Goal: Transaction & Acquisition: Purchase product/service

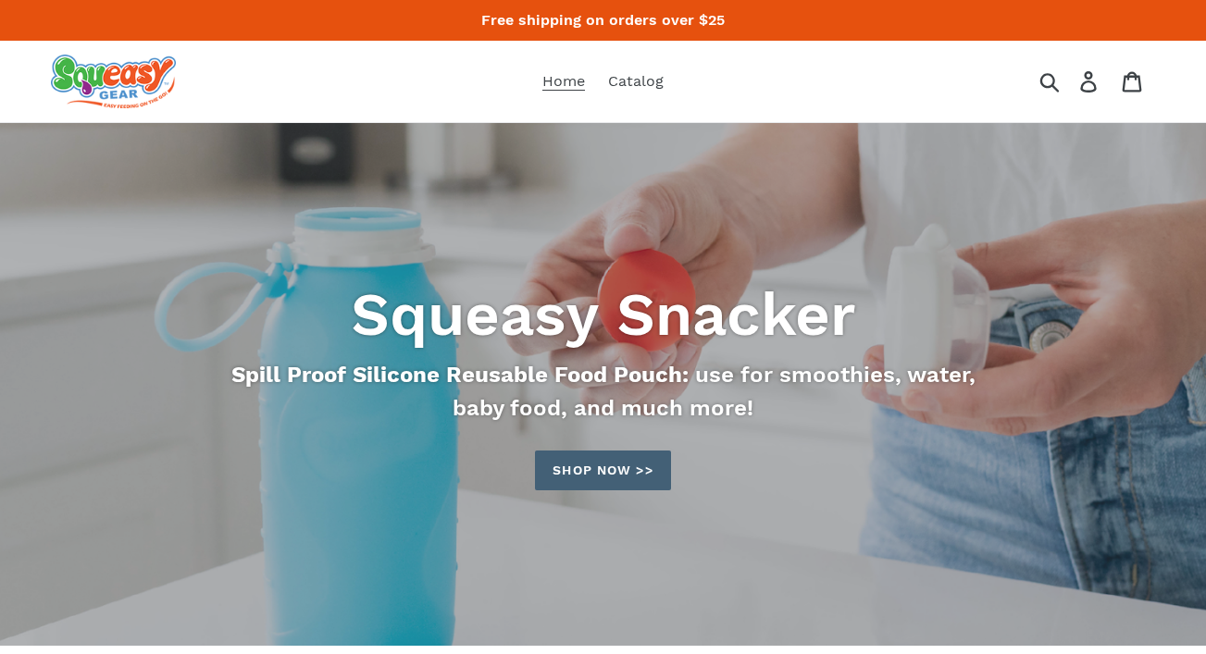
click at [633, 462] on link "Shop now >>" at bounding box center [602, 471] width 135 height 40
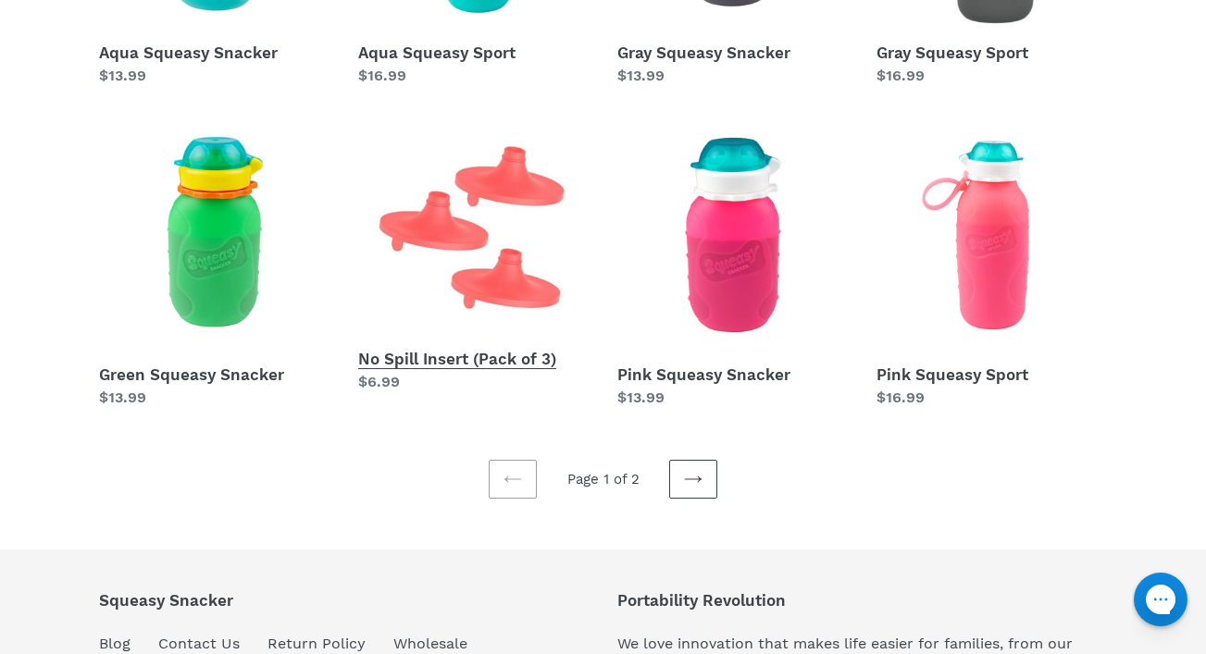
scroll to position [570, 0]
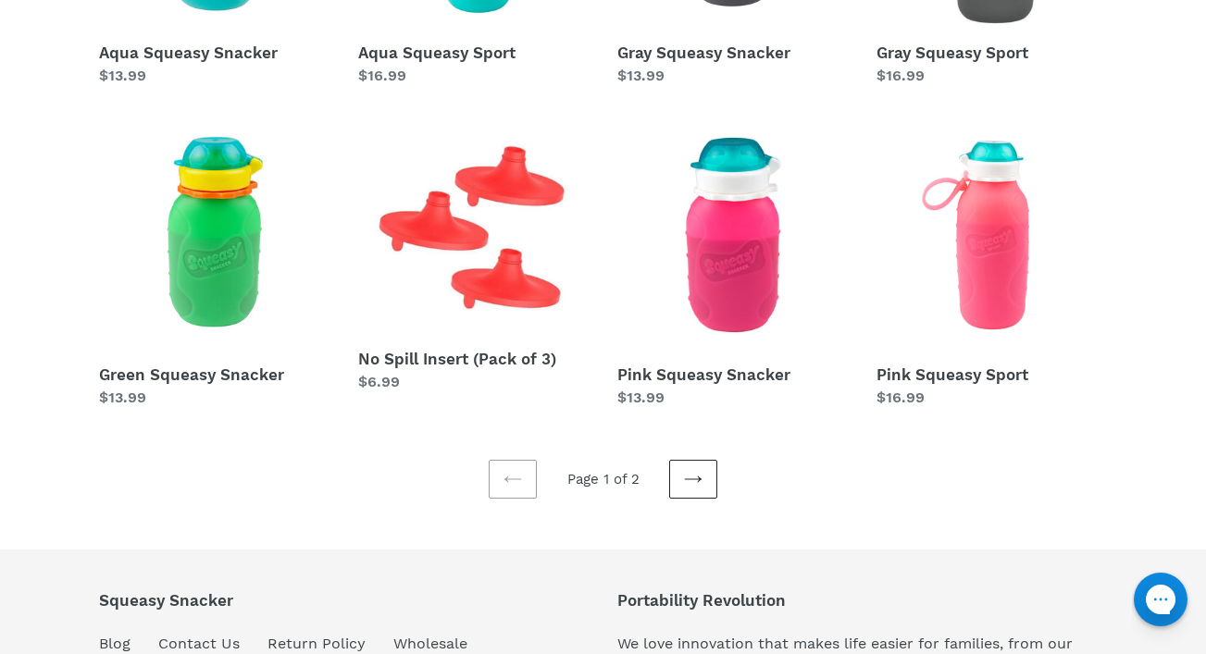
click at [695, 497] on link "Next page" at bounding box center [693, 479] width 48 height 39
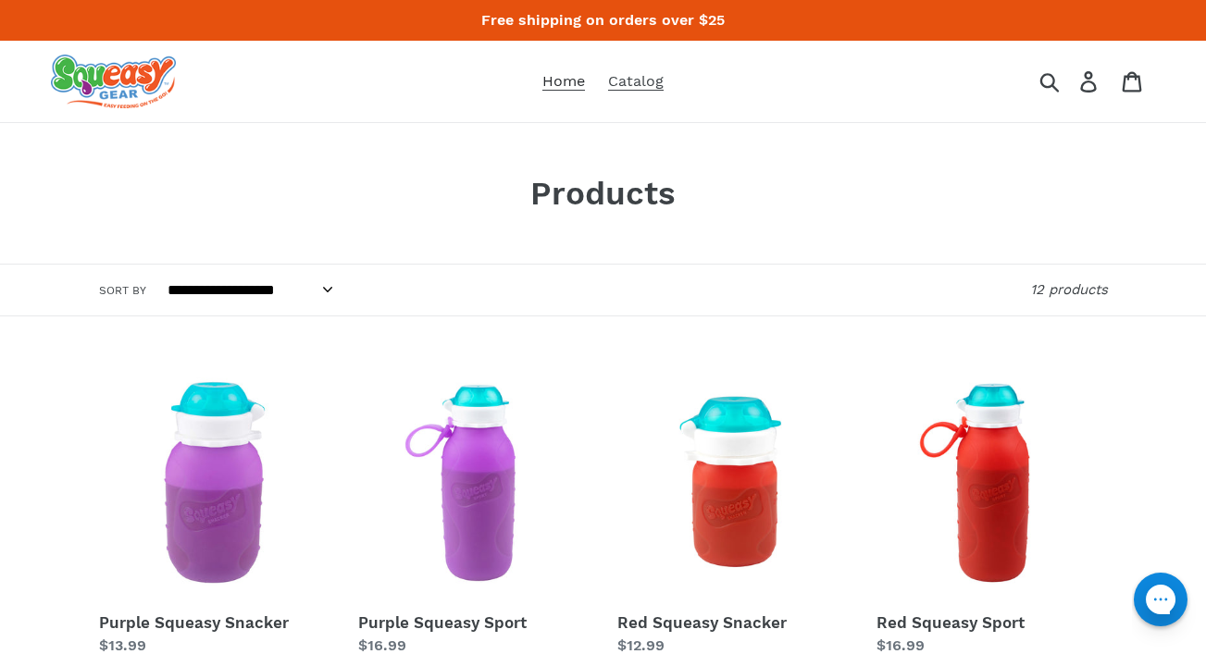
click at [570, 77] on span "Home" at bounding box center [563, 81] width 43 height 19
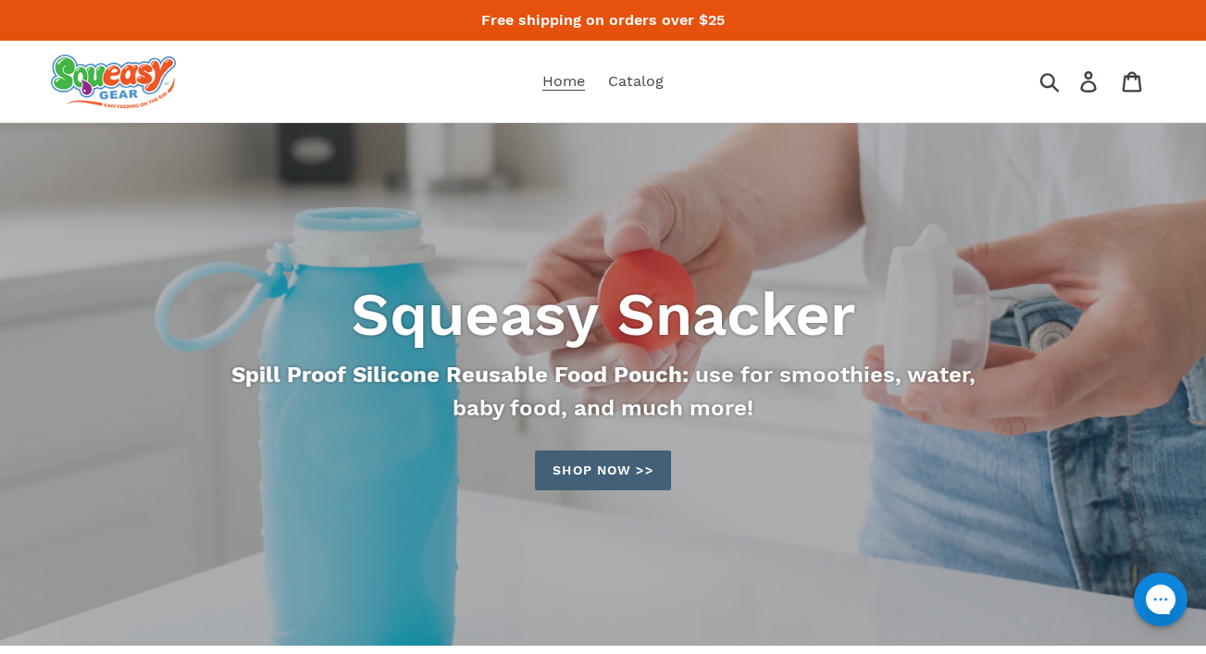
click at [649, 467] on link "Shop now >>" at bounding box center [602, 471] width 135 height 40
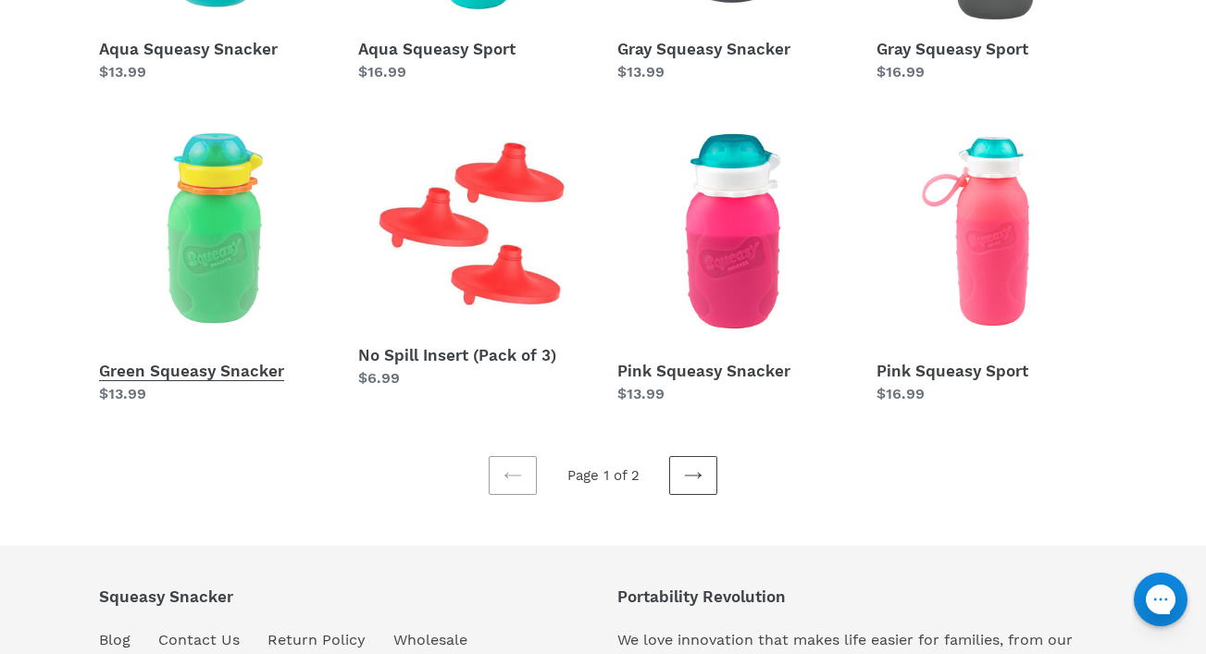
scroll to position [571, 0]
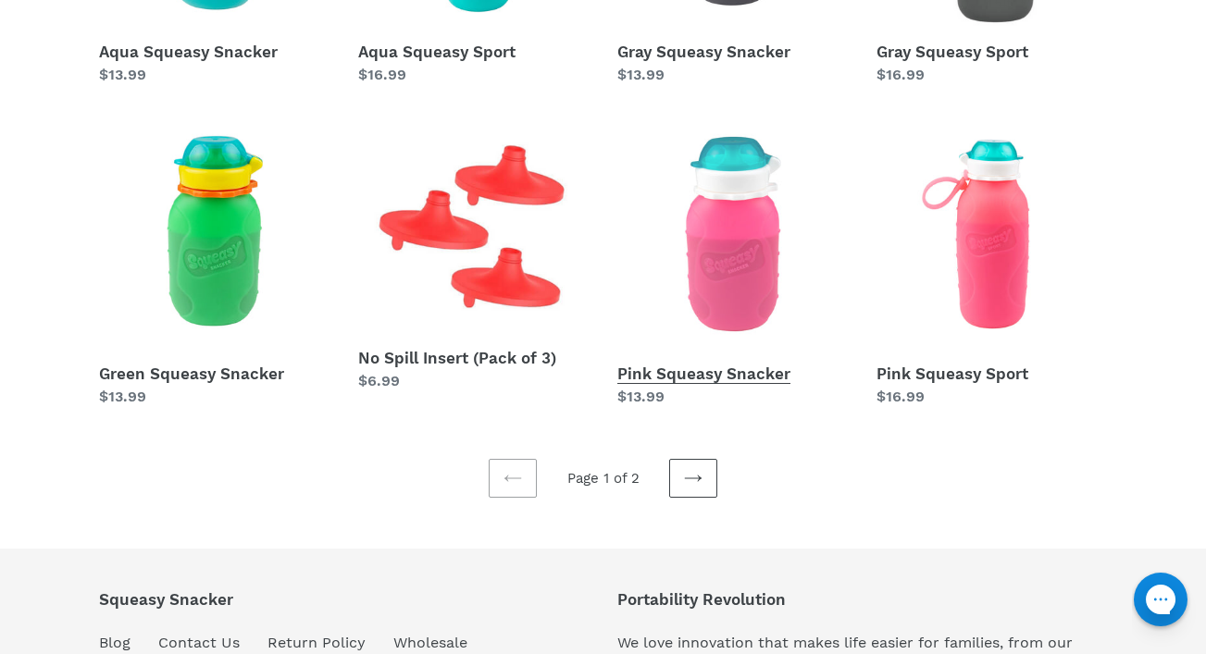
click at [782, 228] on link "Pink Squeasy Snacker" at bounding box center [732, 263] width 231 height 290
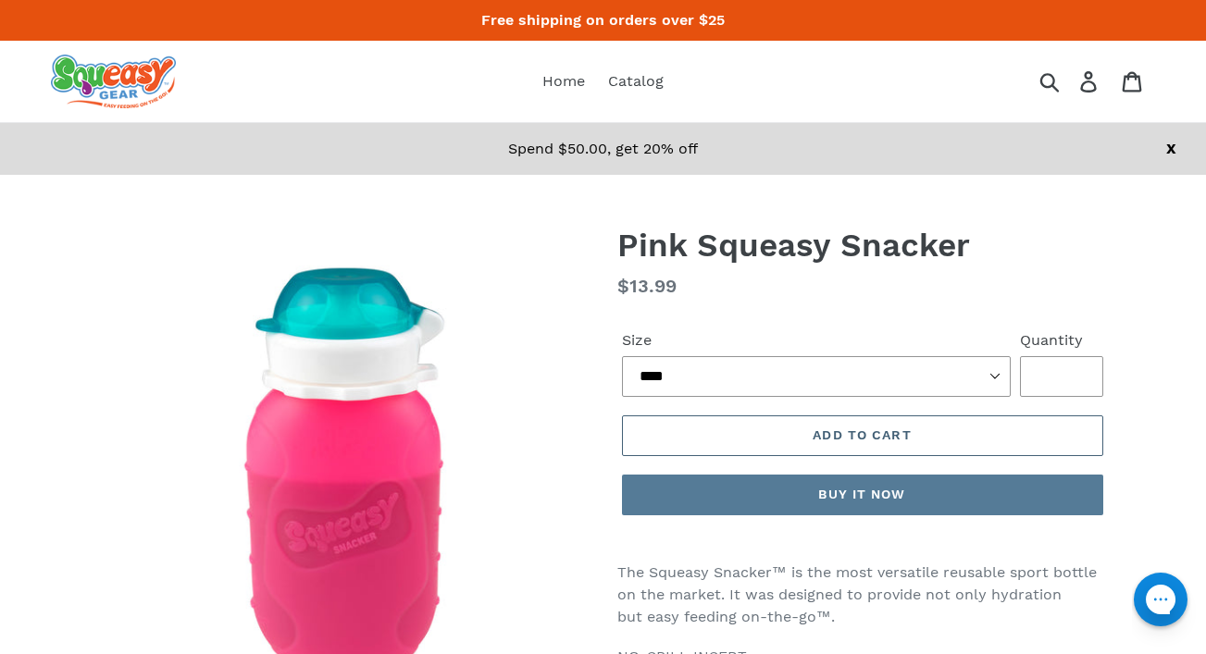
click at [715, 434] on button "Add to cart" at bounding box center [862, 436] width 481 height 41
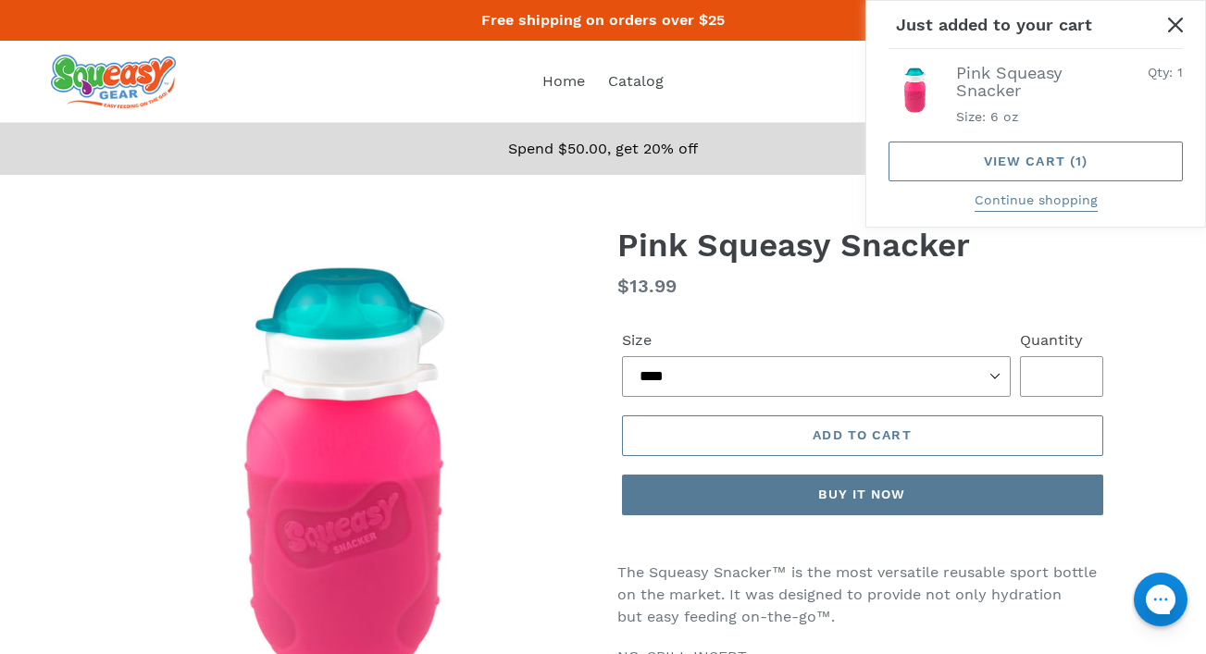
scroll to position [1, 0]
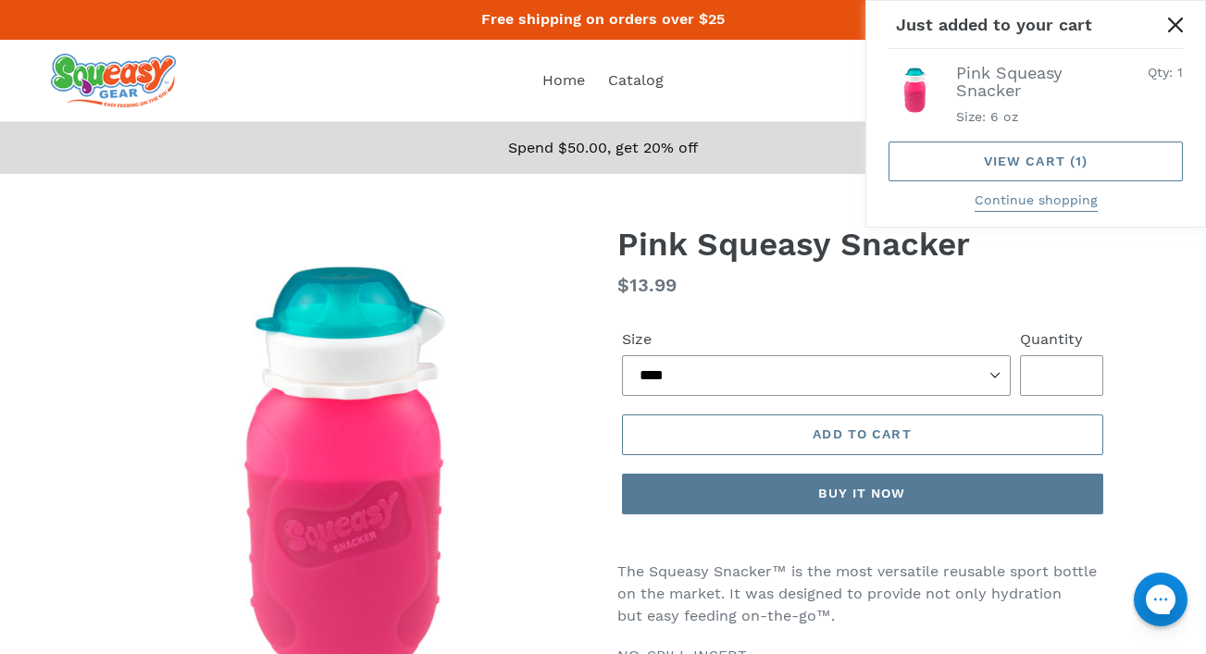
click at [1178, 25] on icon "Close" at bounding box center [1175, 25] width 15 height 15
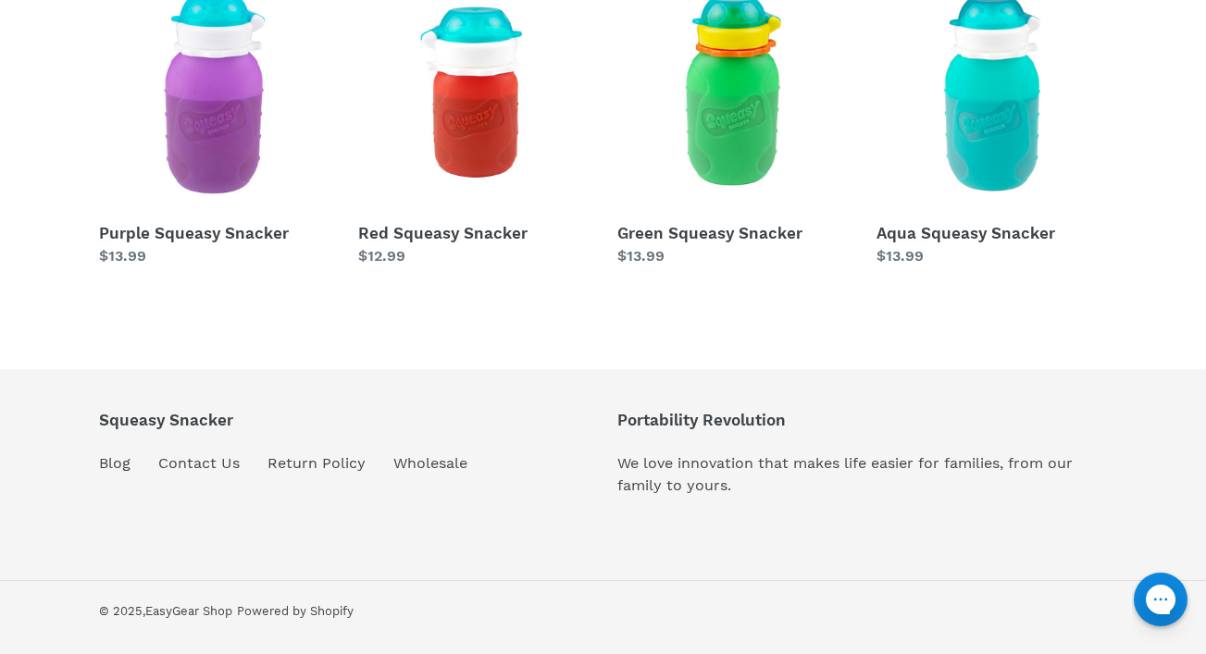
scroll to position [1651, 0]
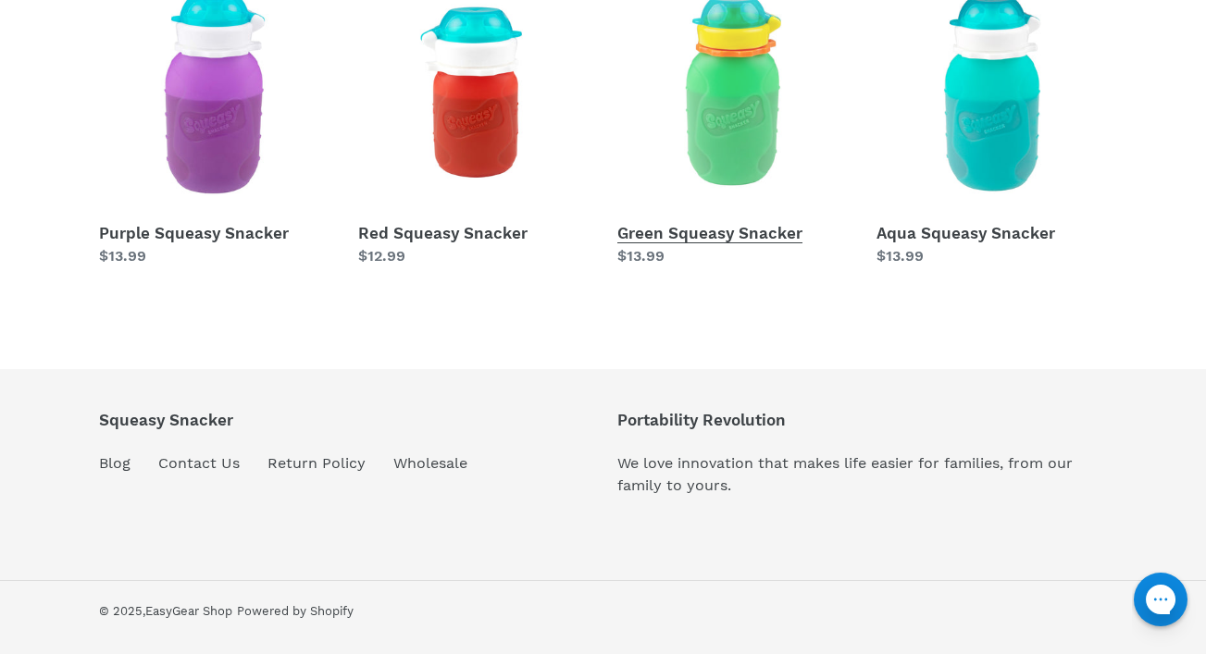
click at [744, 147] on link "Green Squeasy Snacker" at bounding box center [732, 123] width 231 height 290
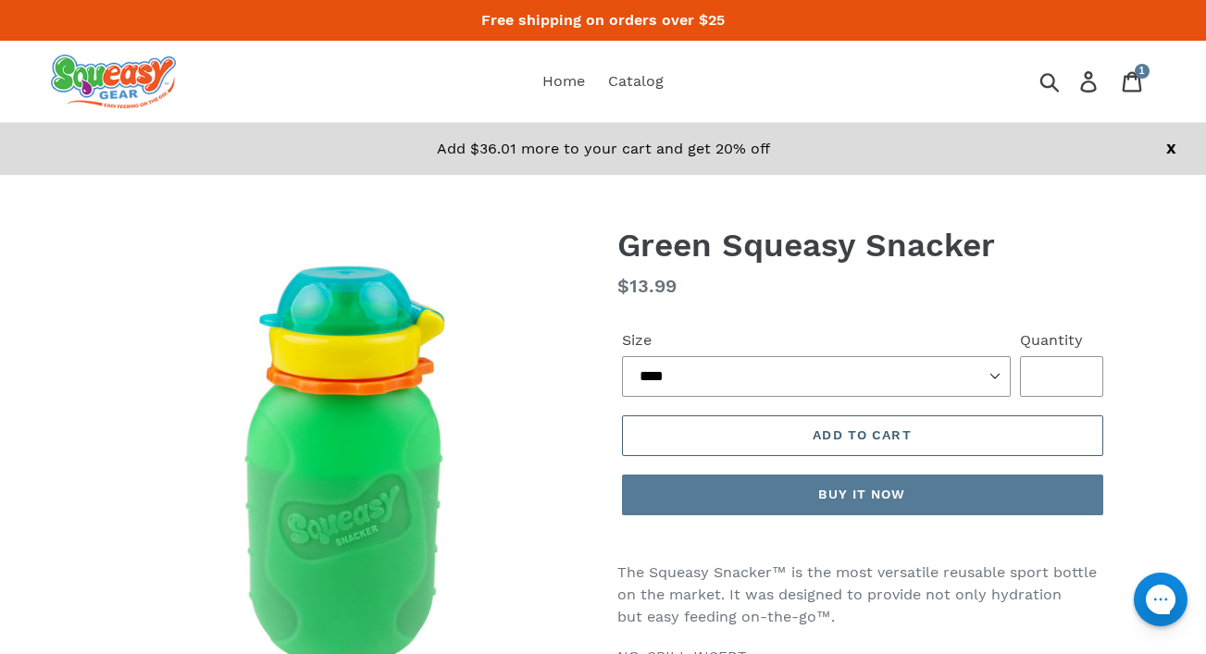
click at [800, 440] on button "Add to cart" at bounding box center [862, 436] width 481 height 41
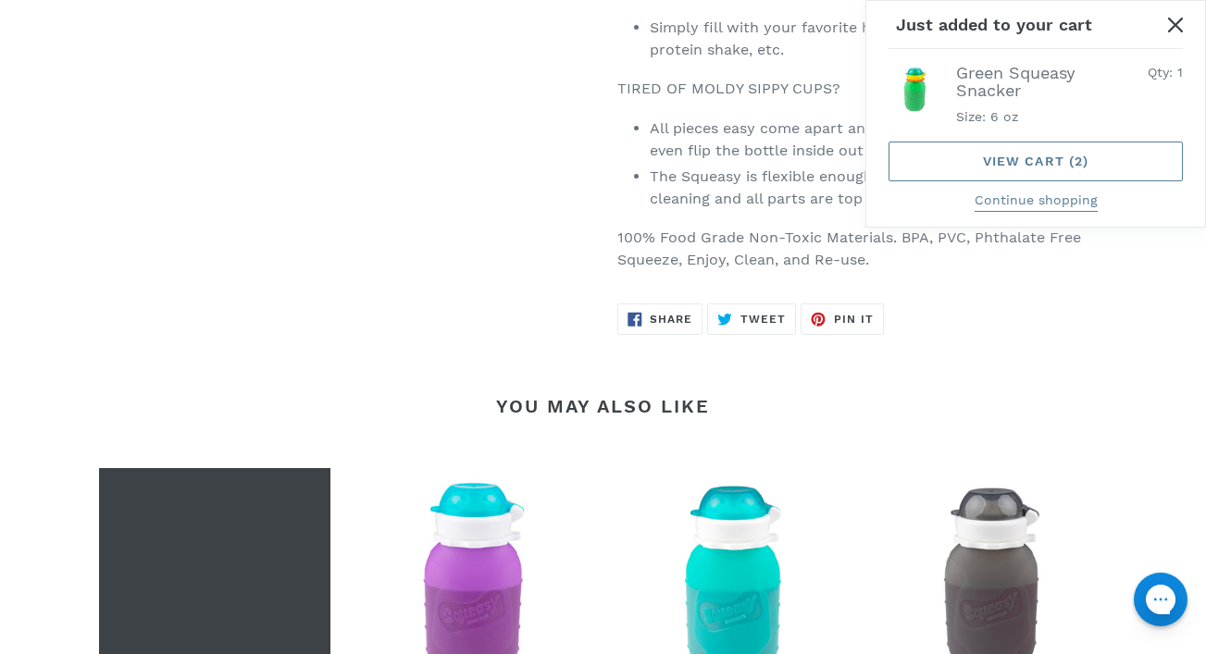
scroll to position [1618, 0]
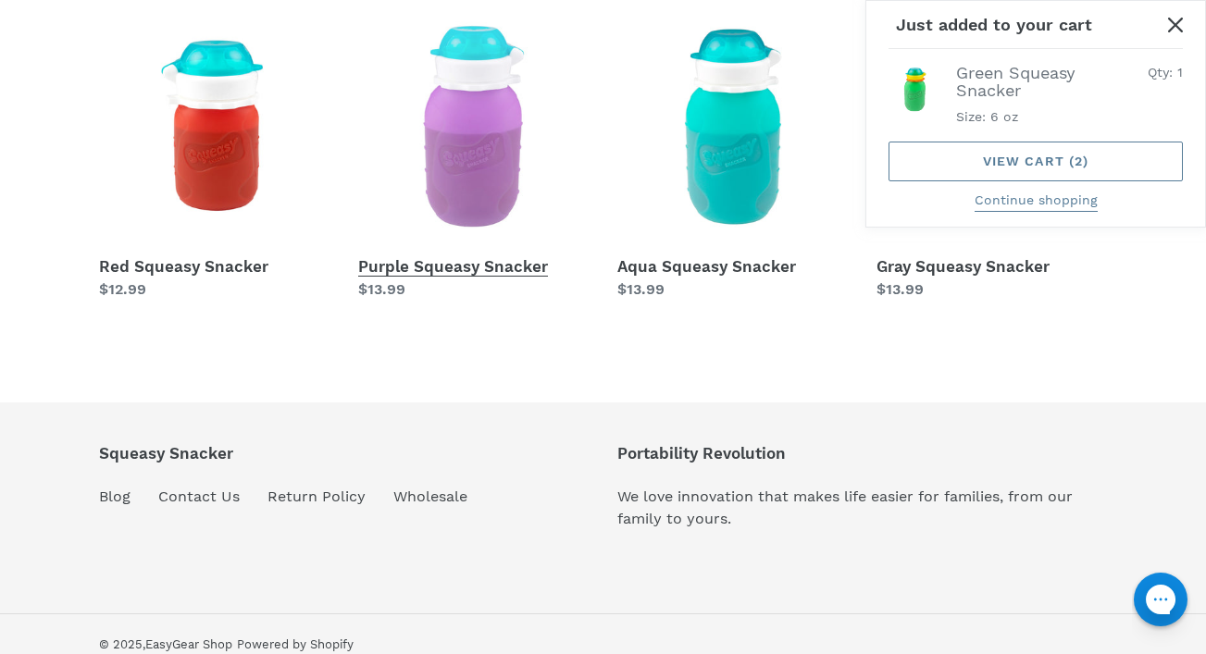
click at [502, 193] on link "Purple Squeasy Snacker" at bounding box center [473, 156] width 231 height 290
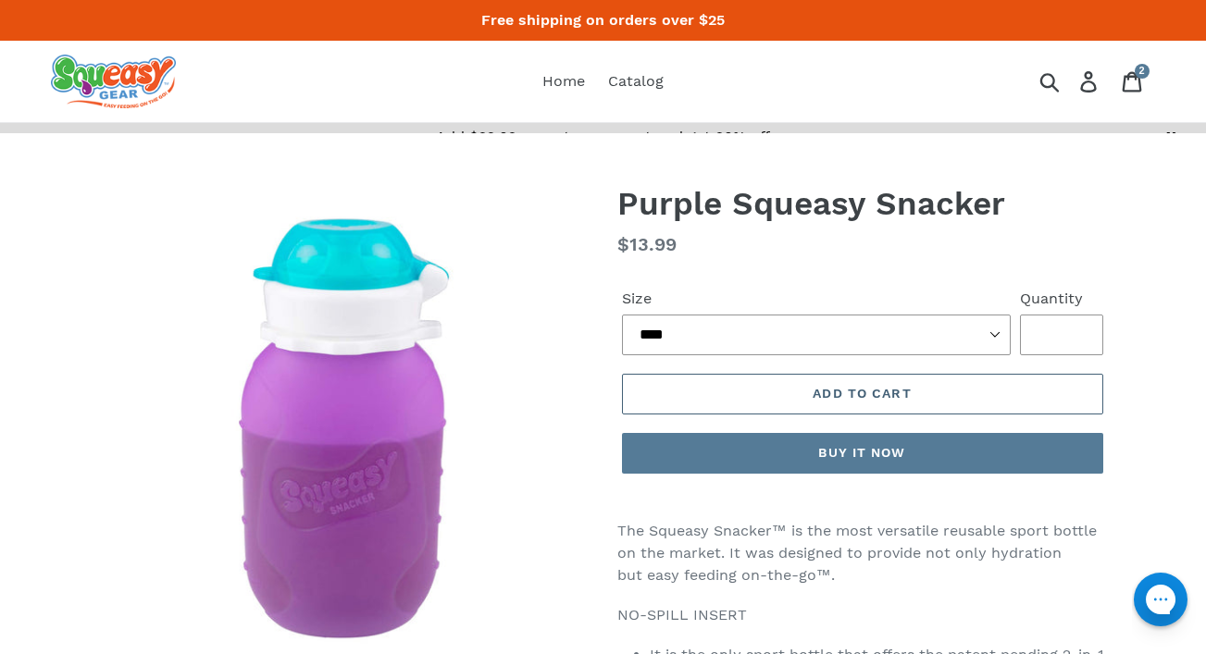
click at [750, 381] on div "Add to cart Buy it now This item is a recurring or deferred purchase. By contin…" at bounding box center [862, 424] width 491 height 118
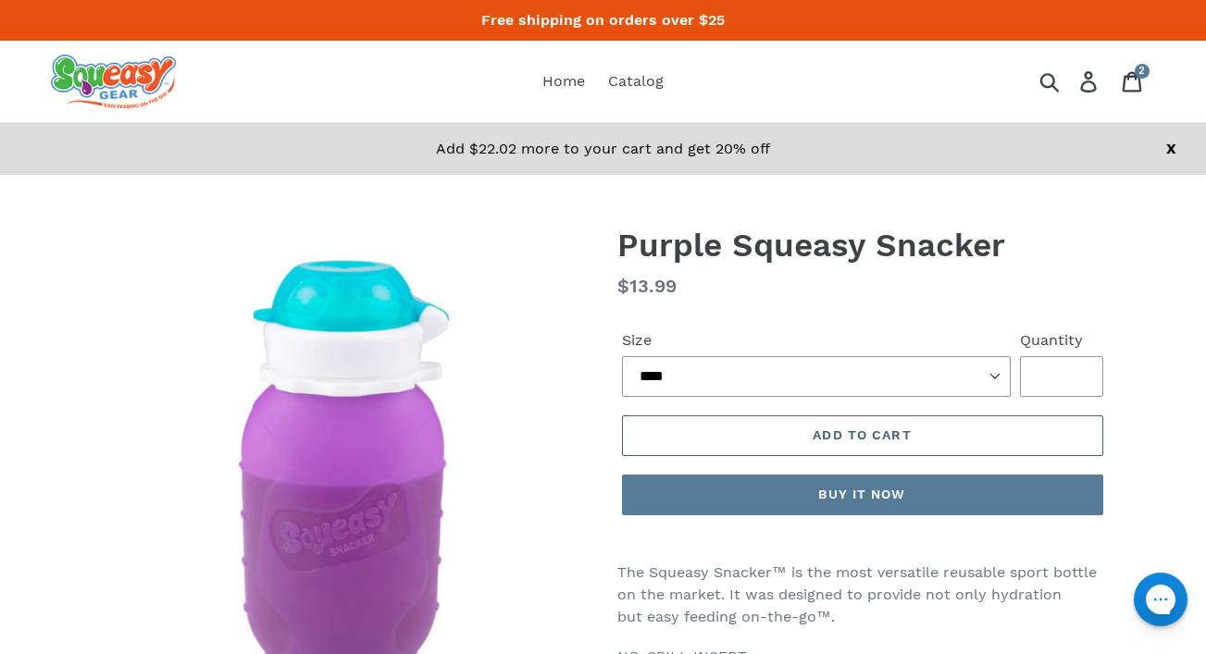
click at [715, 432] on button "Add to cart" at bounding box center [862, 436] width 481 height 41
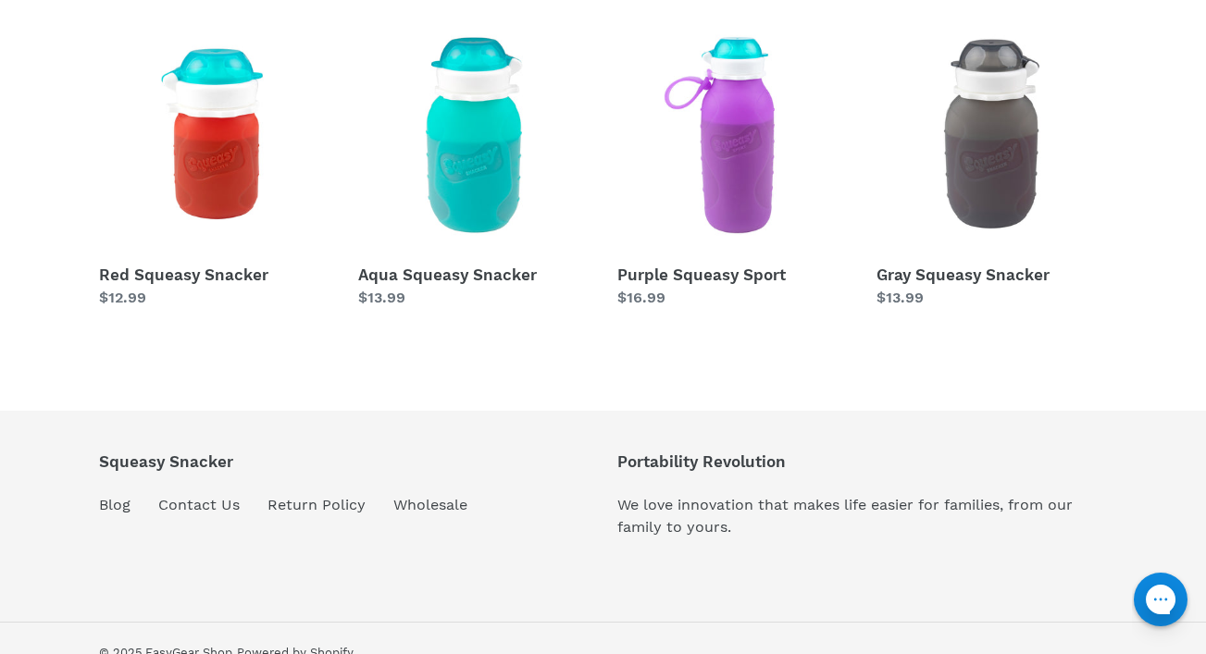
scroll to position [1607, 0]
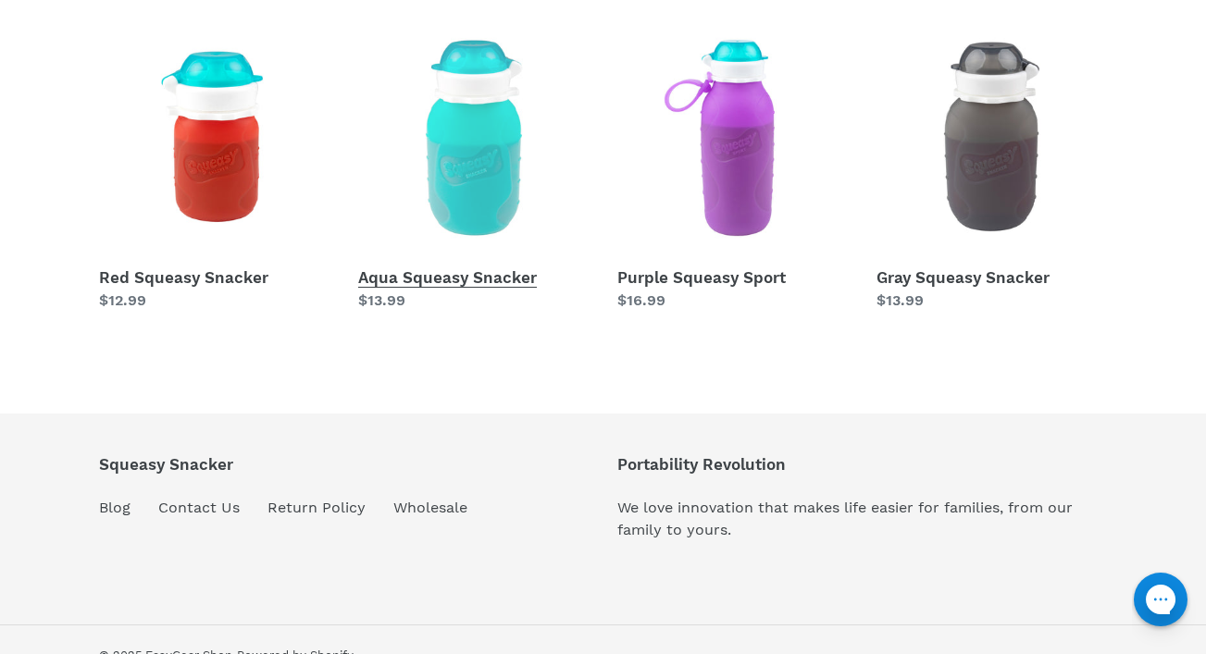
click at [442, 46] on link "Aqua Squeasy Snacker" at bounding box center [473, 167] width 231 height 290
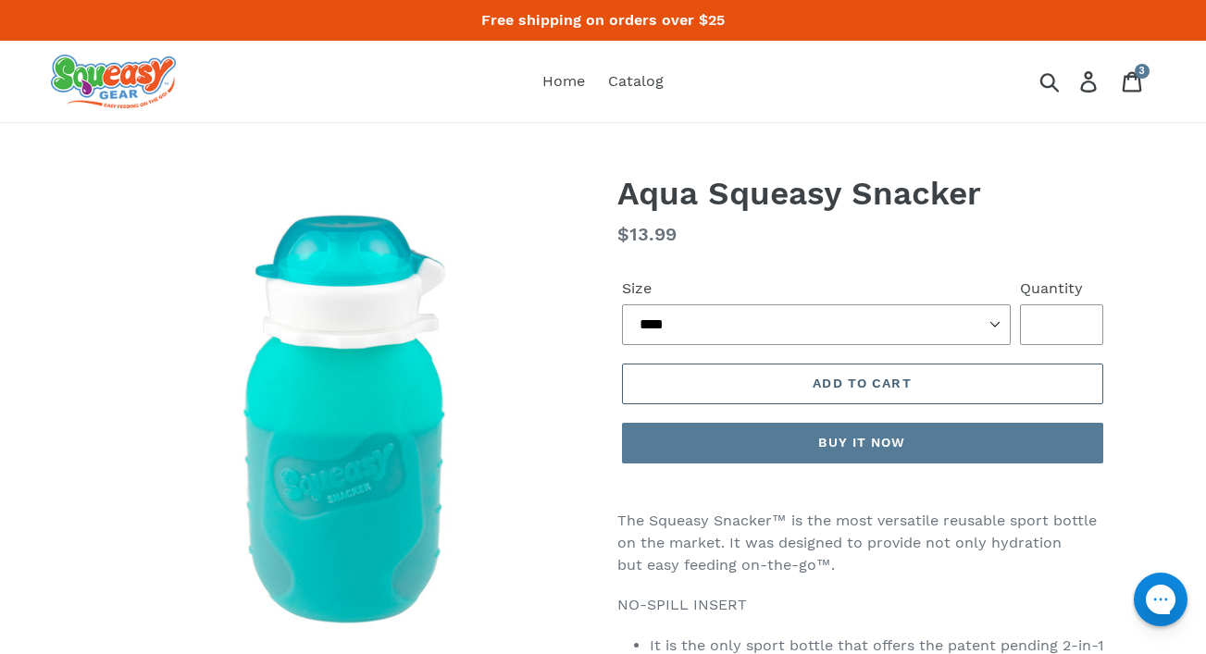
click at [786, 395] on button "Add to cart" at bounding box center [862, 384] width 481 height 41
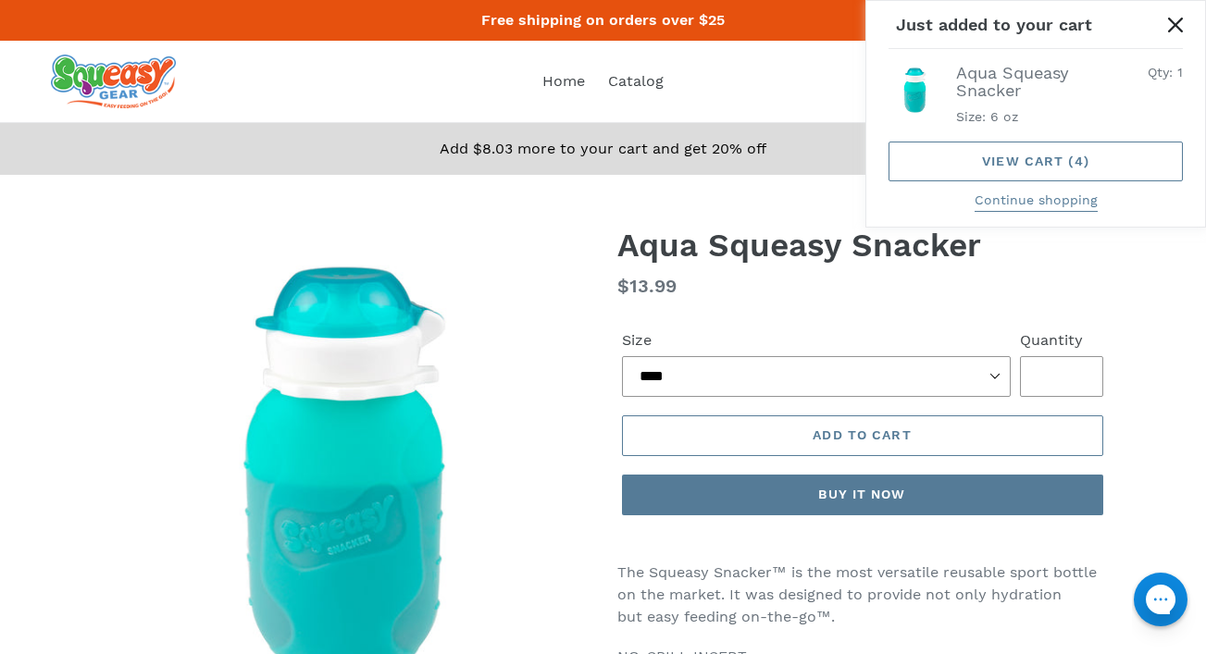
click at [1175, 16] on button "Close" at bounding box center [1176, 25] width 42 height 42
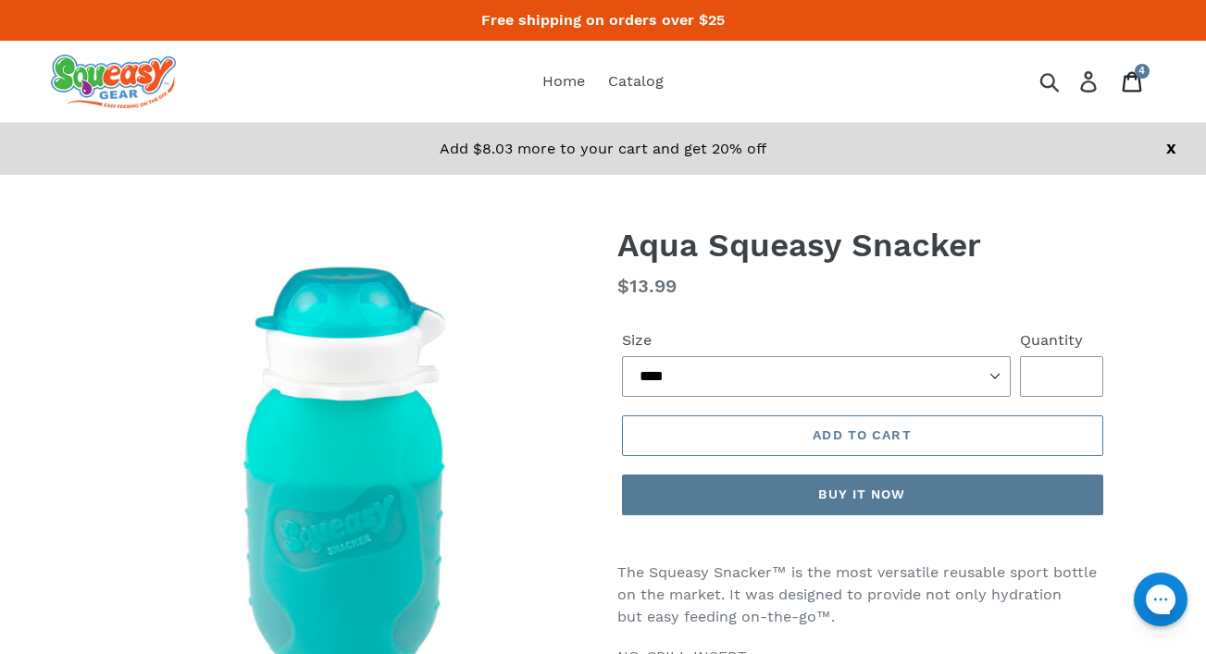
click at [1121, 78] on link "Cart 4 items" at bounding box center [1134, 82] width 44 height 42
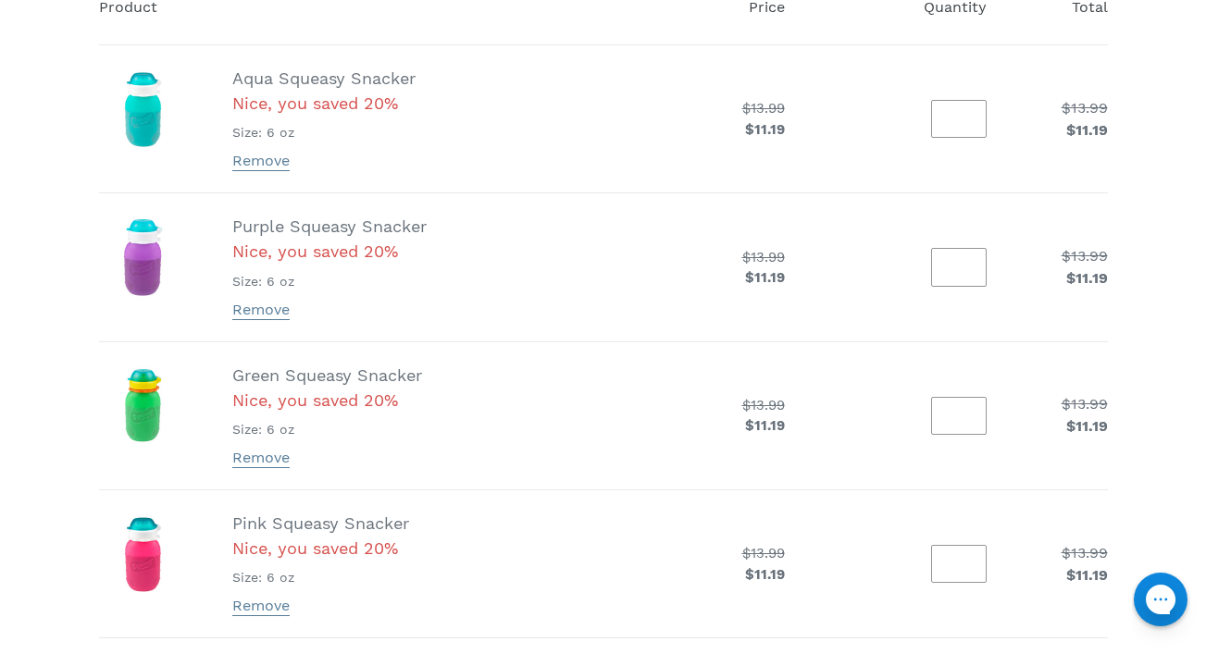
scroll to position [304, 0]
click at [250, 604] on link "Remove" at bounding box center [260, 606] width 57 height 19
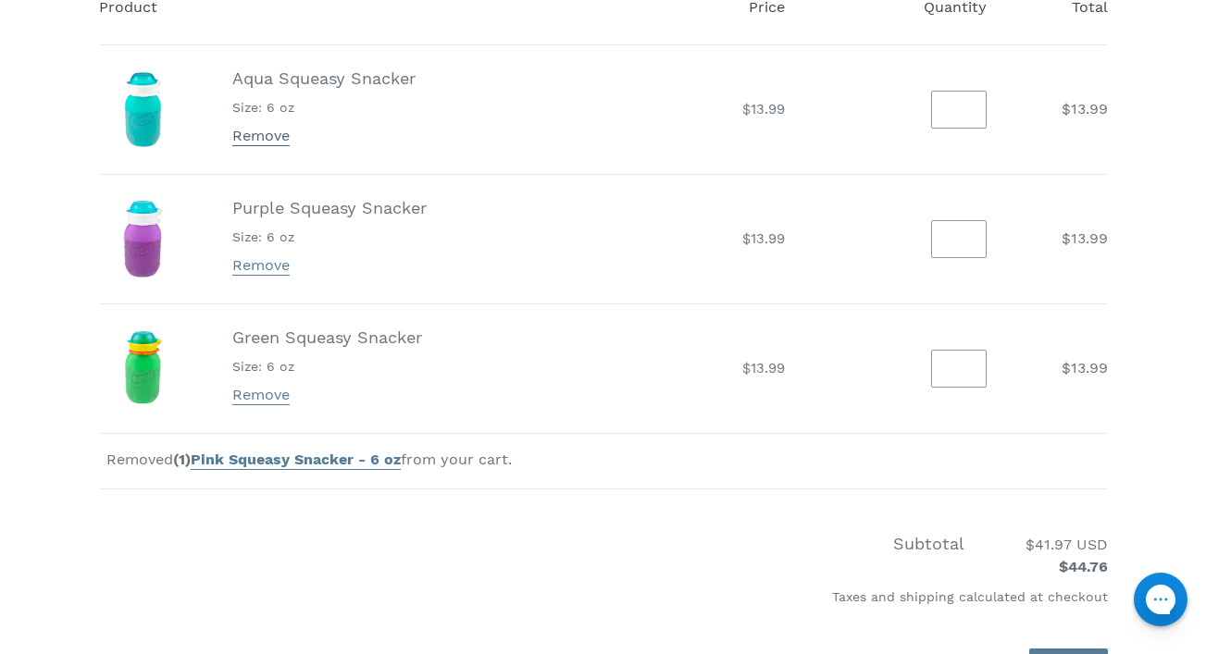
click at [267, 140] on link "Remove" at bounding box center [260, 136] width 57 height 19
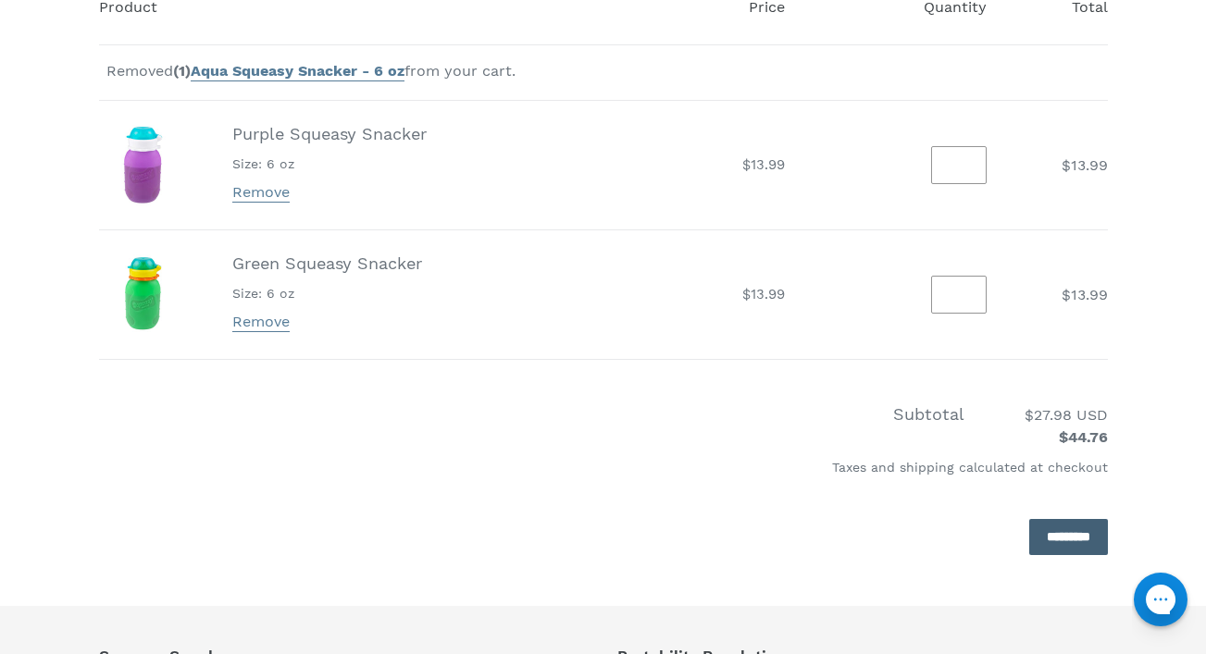
click at [1029, 546] on input "*********" at bounding box center [1068, 537] width 79 height 36
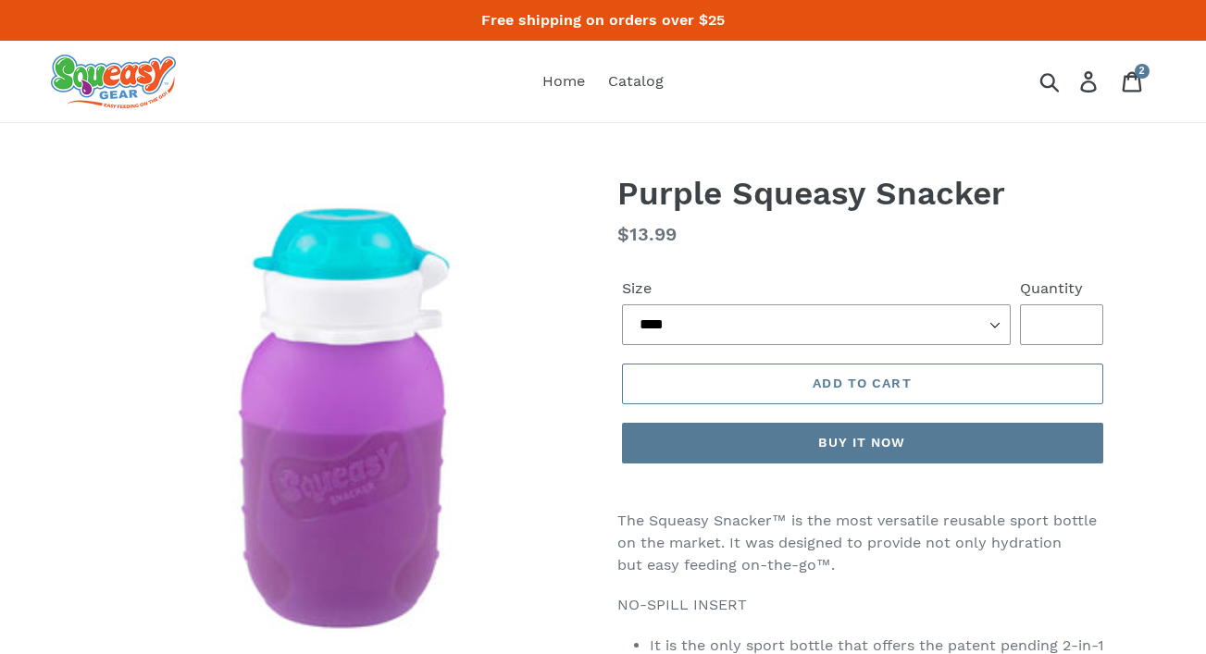
scroll to position [1135, 0]
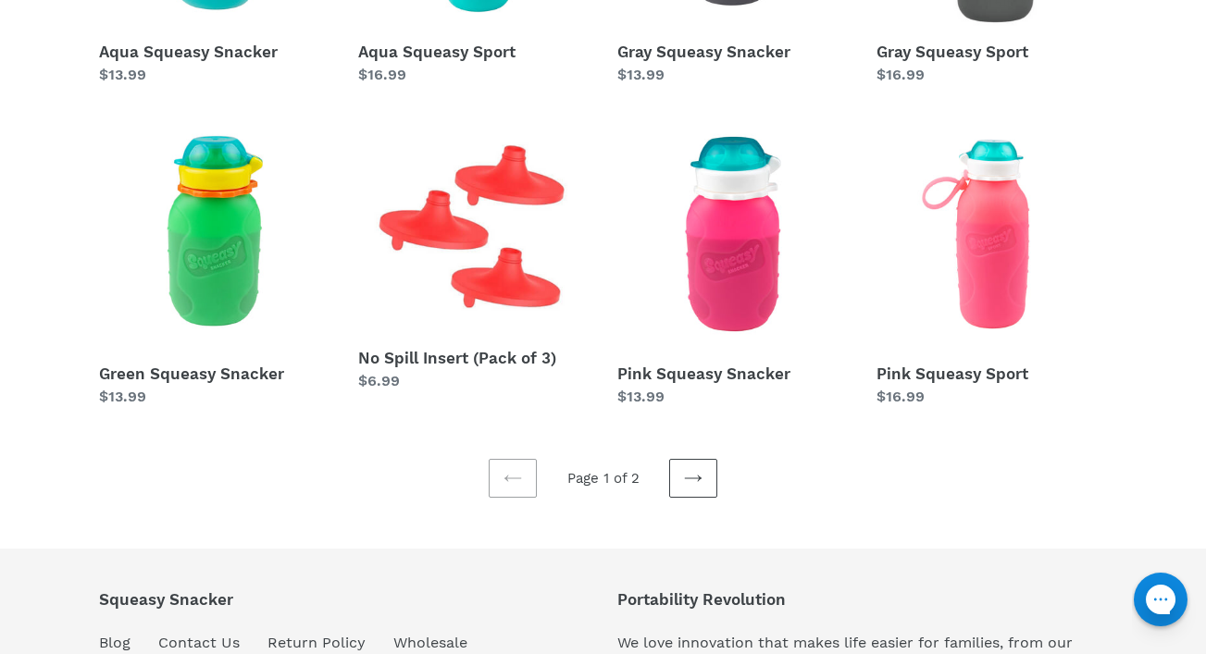
scroll to position [577, 0]
